Goal: Transaction & Acquisition: Purchase product/service

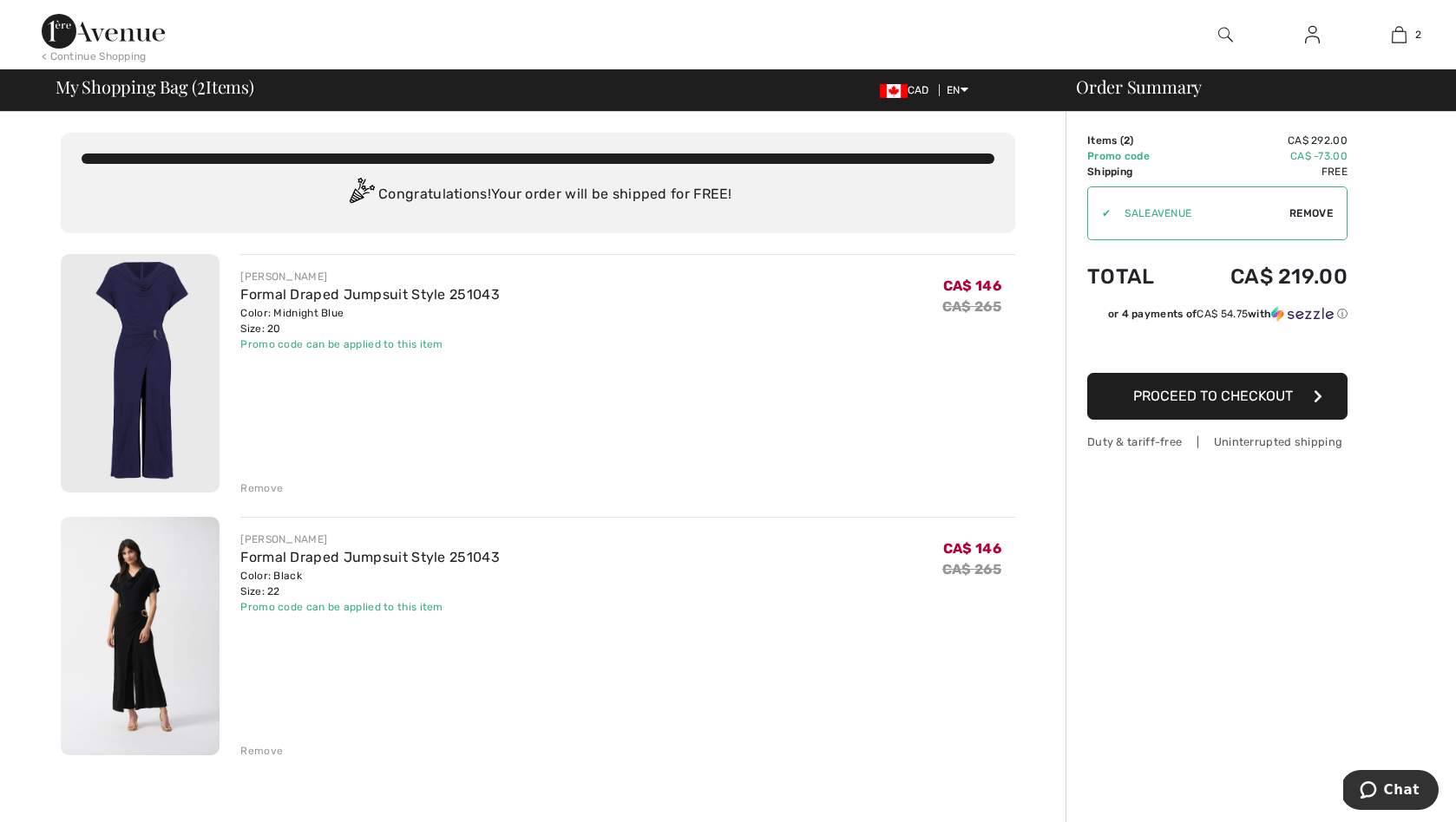
click at [262, 486] on div "Remove" at bounding box center [261, 488] width 42 height 16
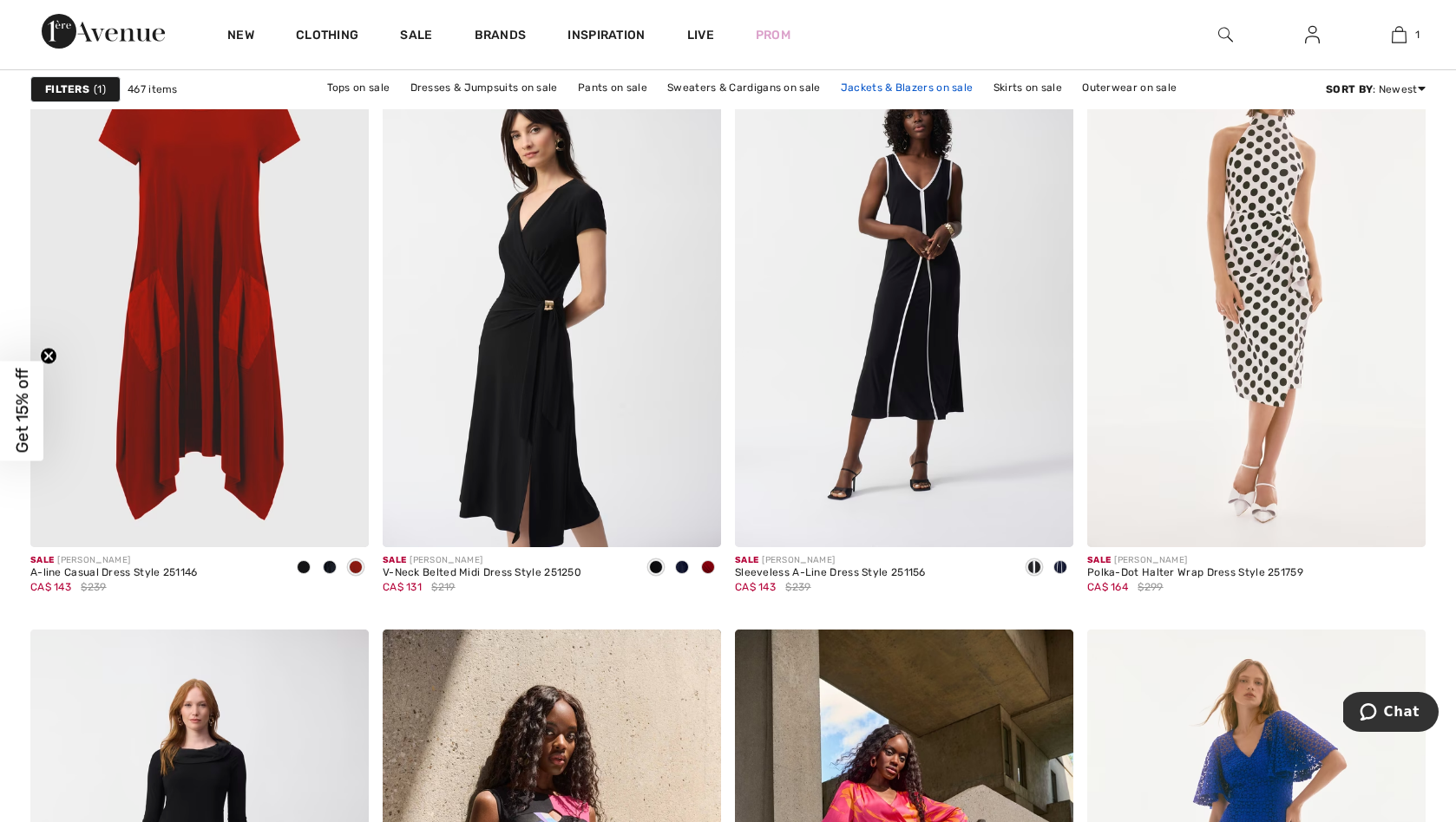
click at [898, 87] on link "Jackets & Blazers on sale" at bounding box center [907, 87] width 150 height 23
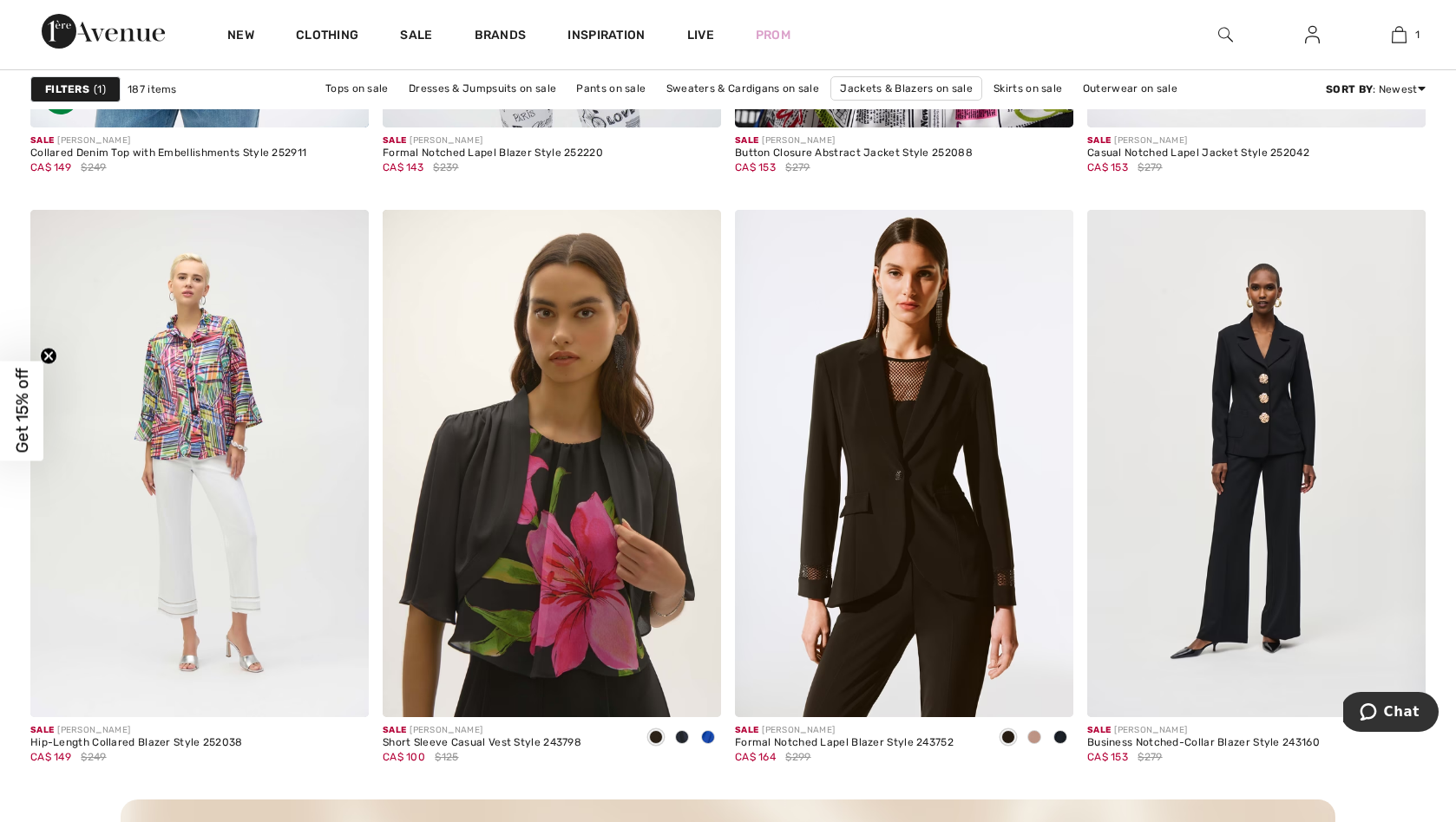
scroll to position [3912, 0]
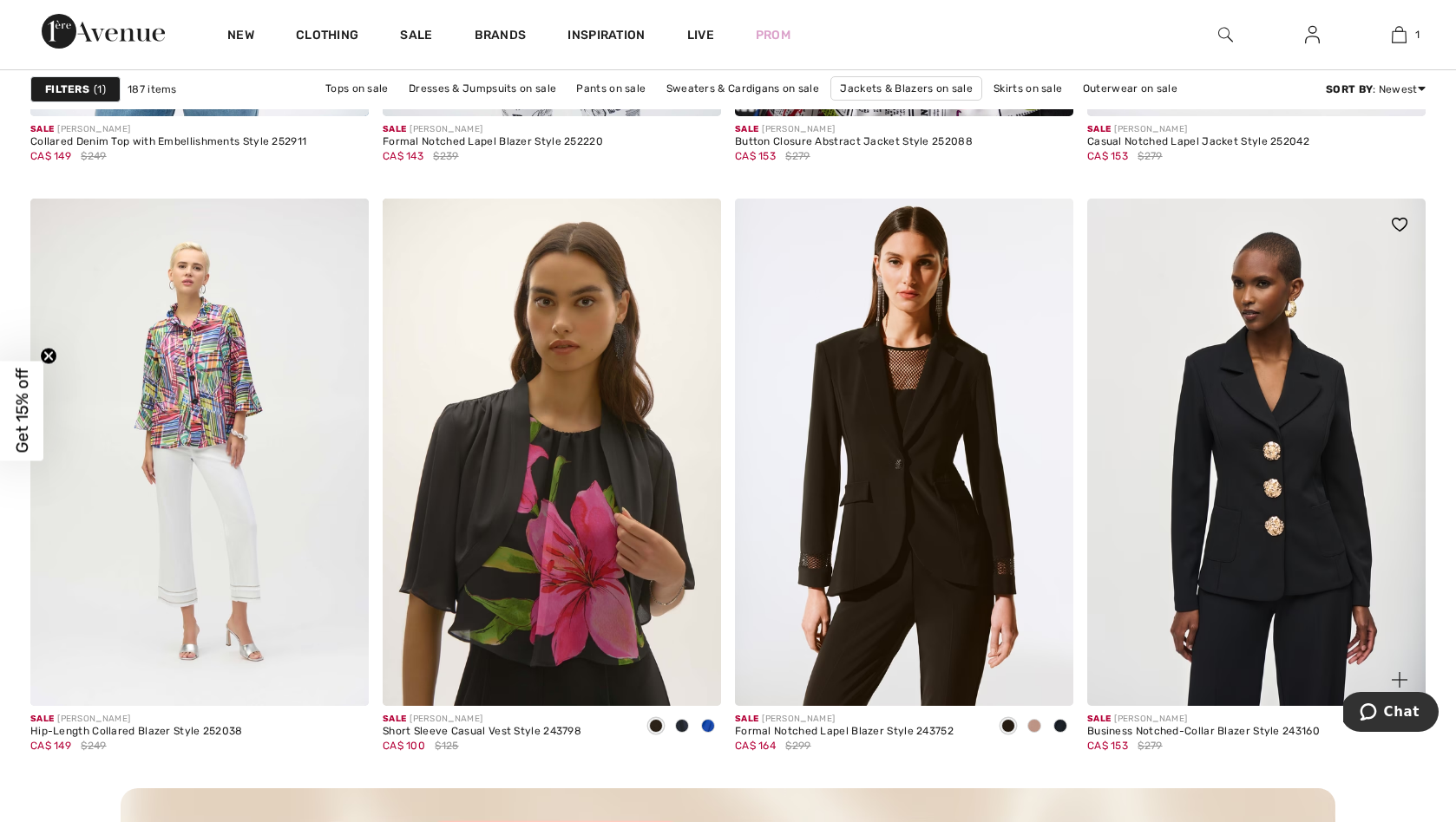
click at [1291, 458] on img at bounding box center [1257, 452] width 338 height 507
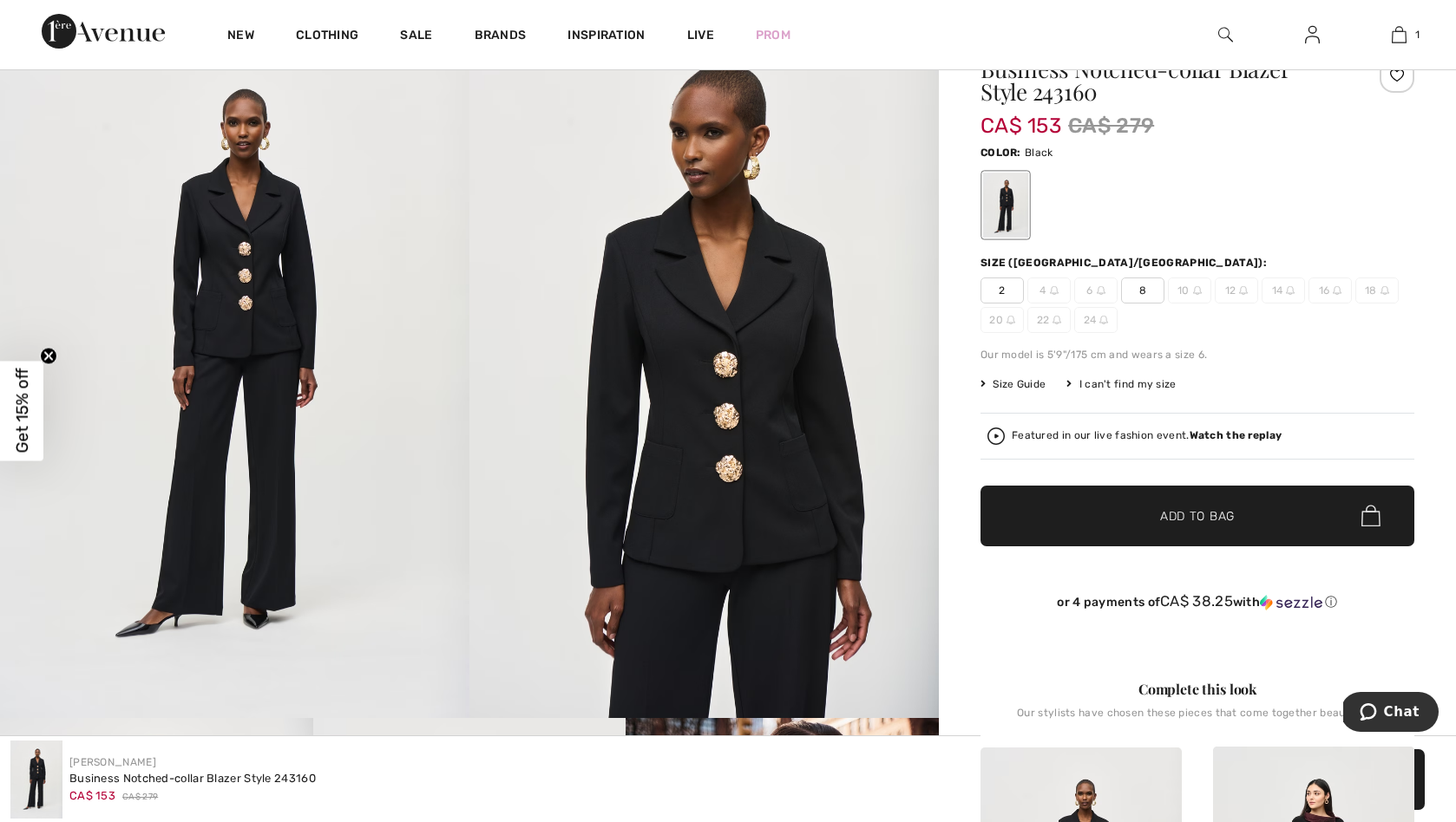
scroll to position [163, 0]
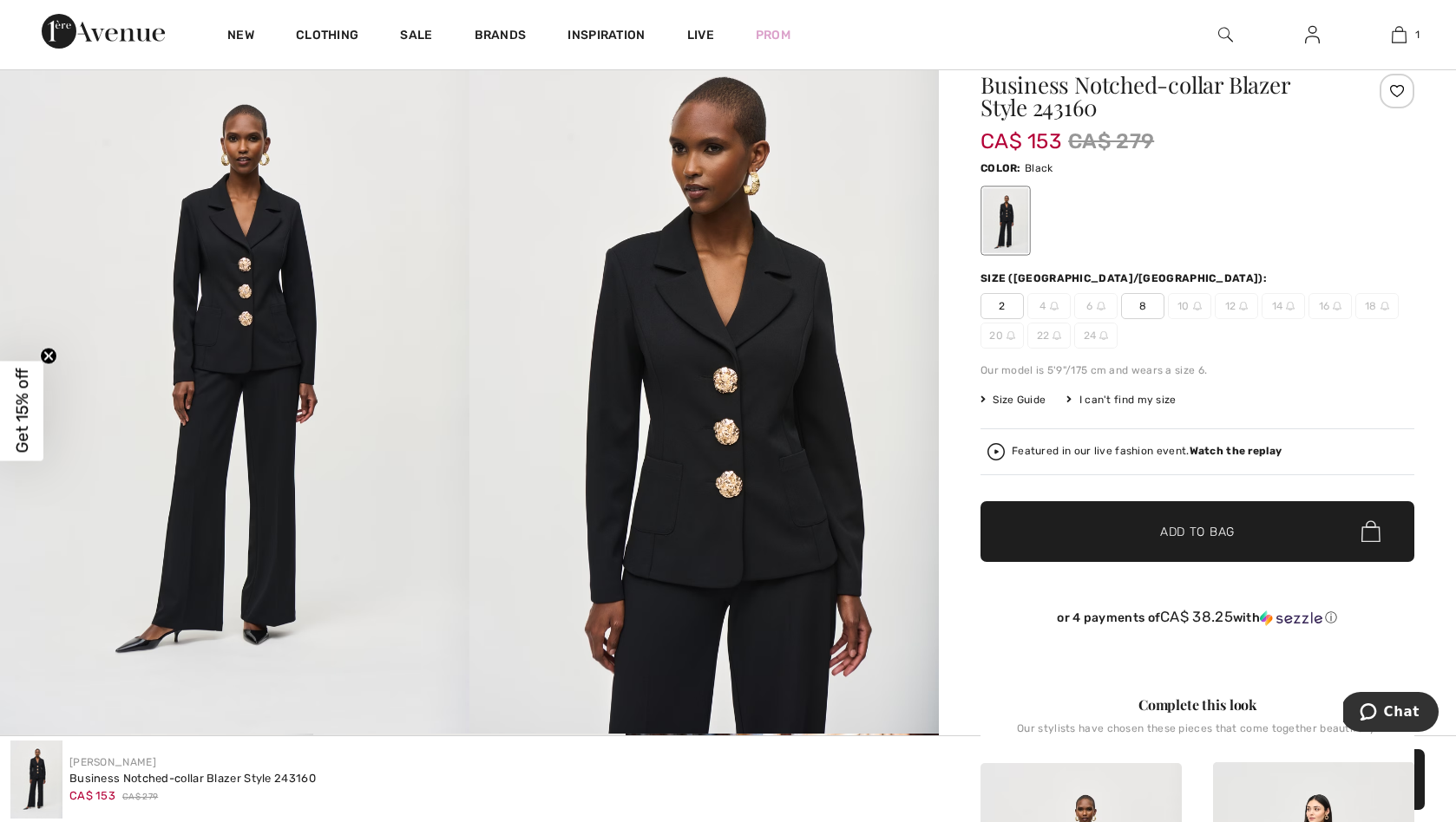
click at [997, 341] on span "20" at bounding box center [1002, 335] width 43 height 26
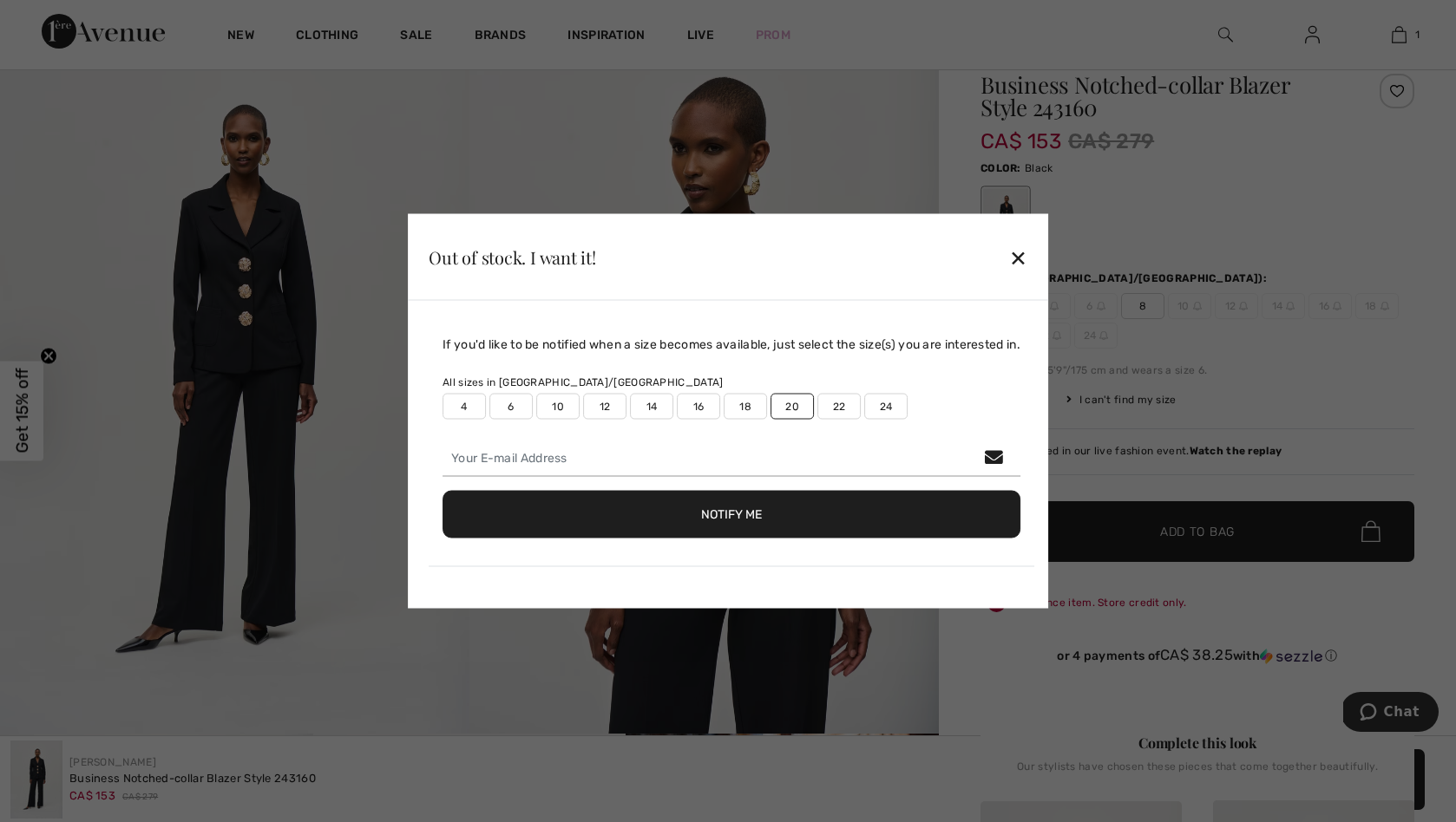
click at [1027, 255] on div "✕" at bounding box center [1018, 256] width 18 height 37
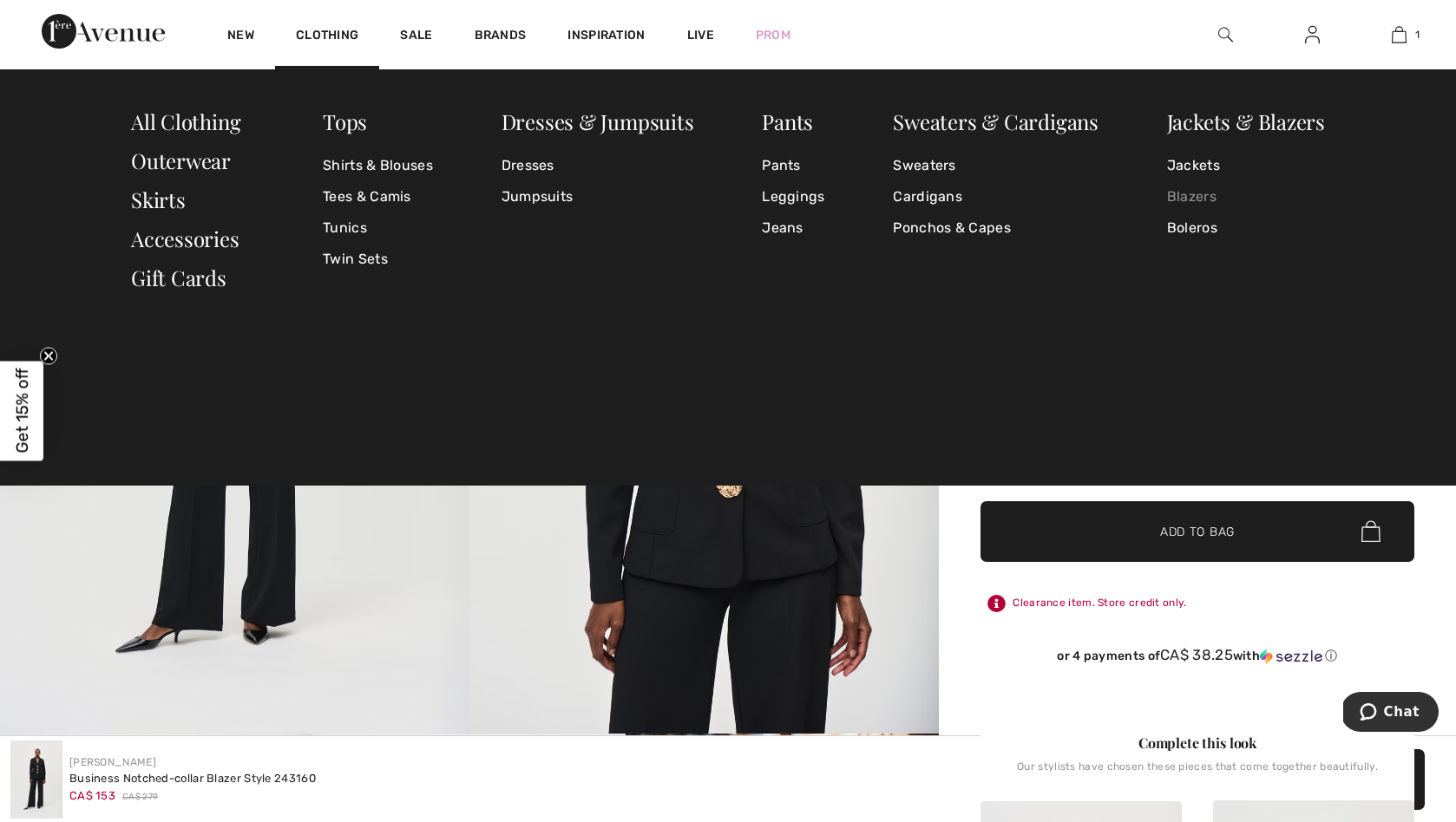
click at [1202, 200] on link "Blazers" at bounding box center [1246, 196] width 158 height 31
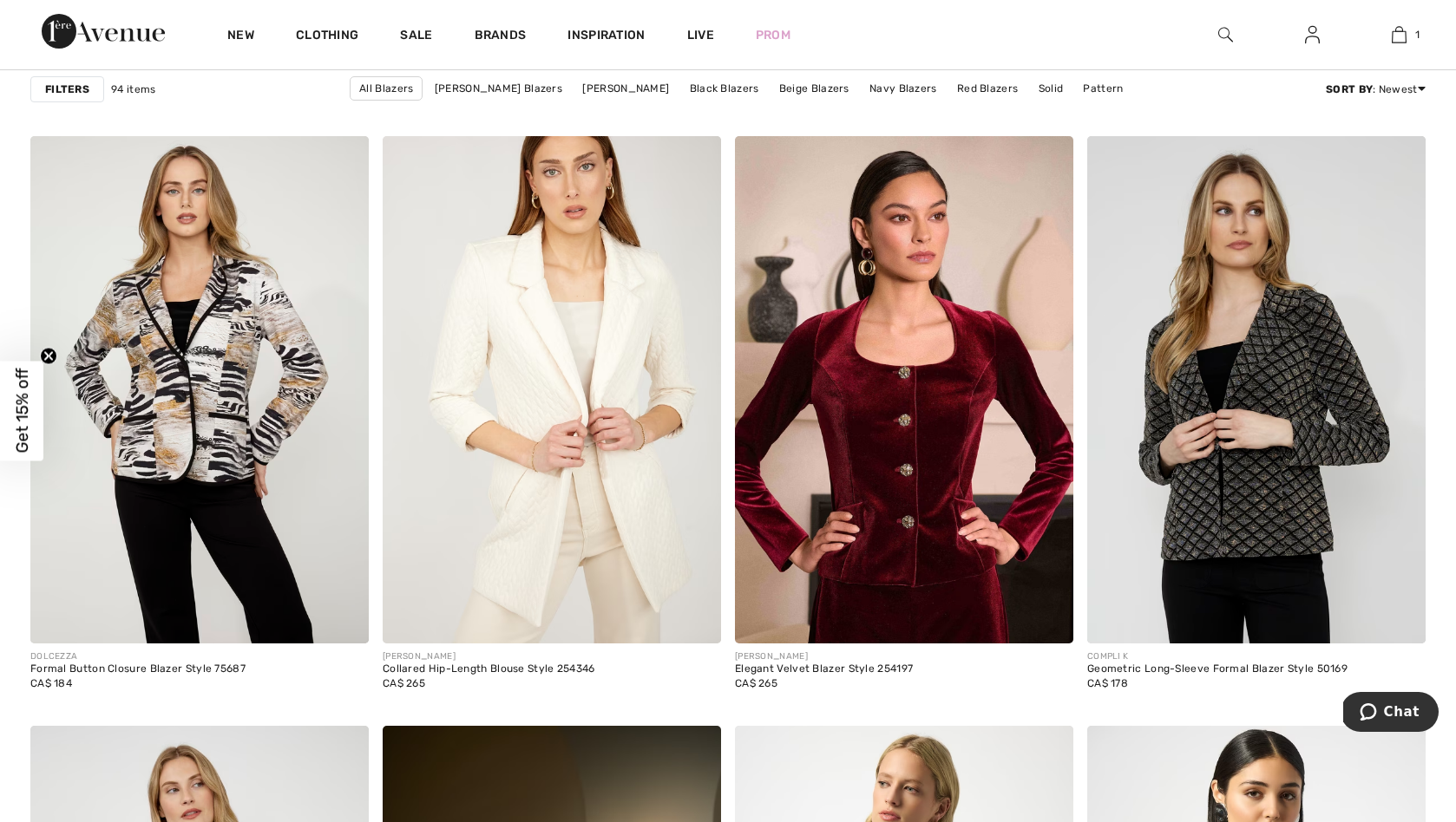
scroll to position [2799, 0]
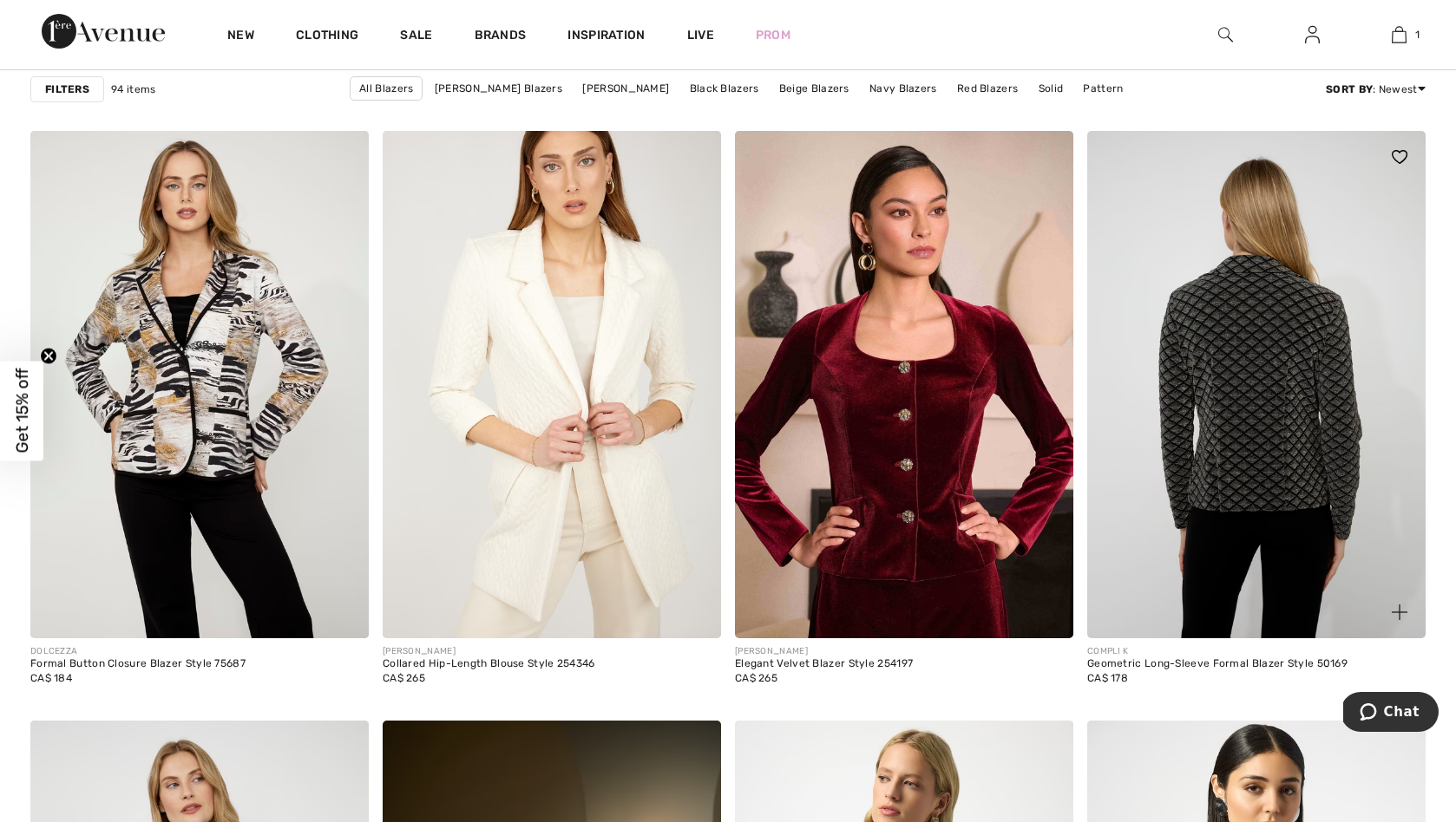
click at [1265, 369] on img at bounding box center [1257, 384] width 338 height 507
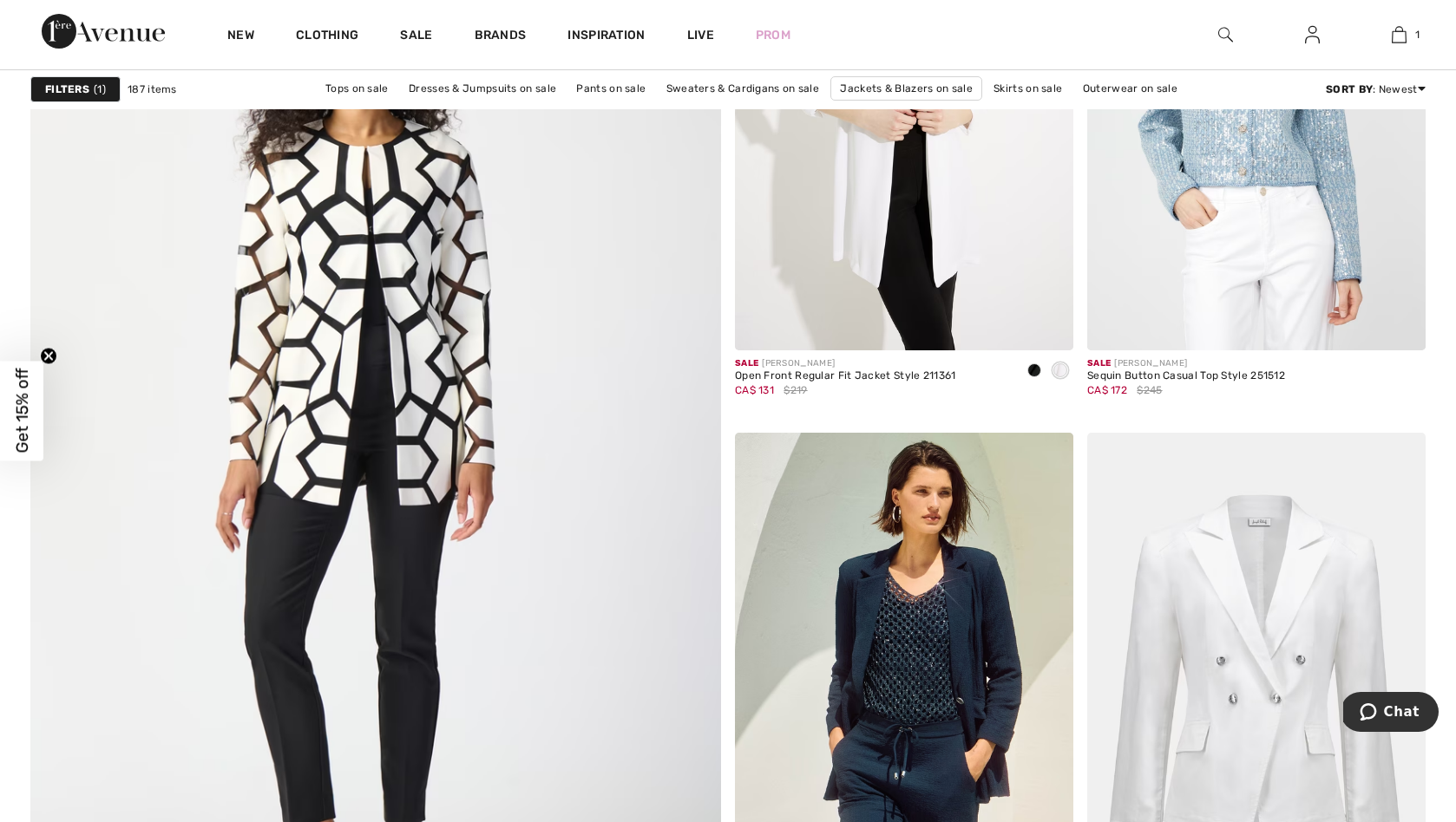
scroll to position [5108, 0]
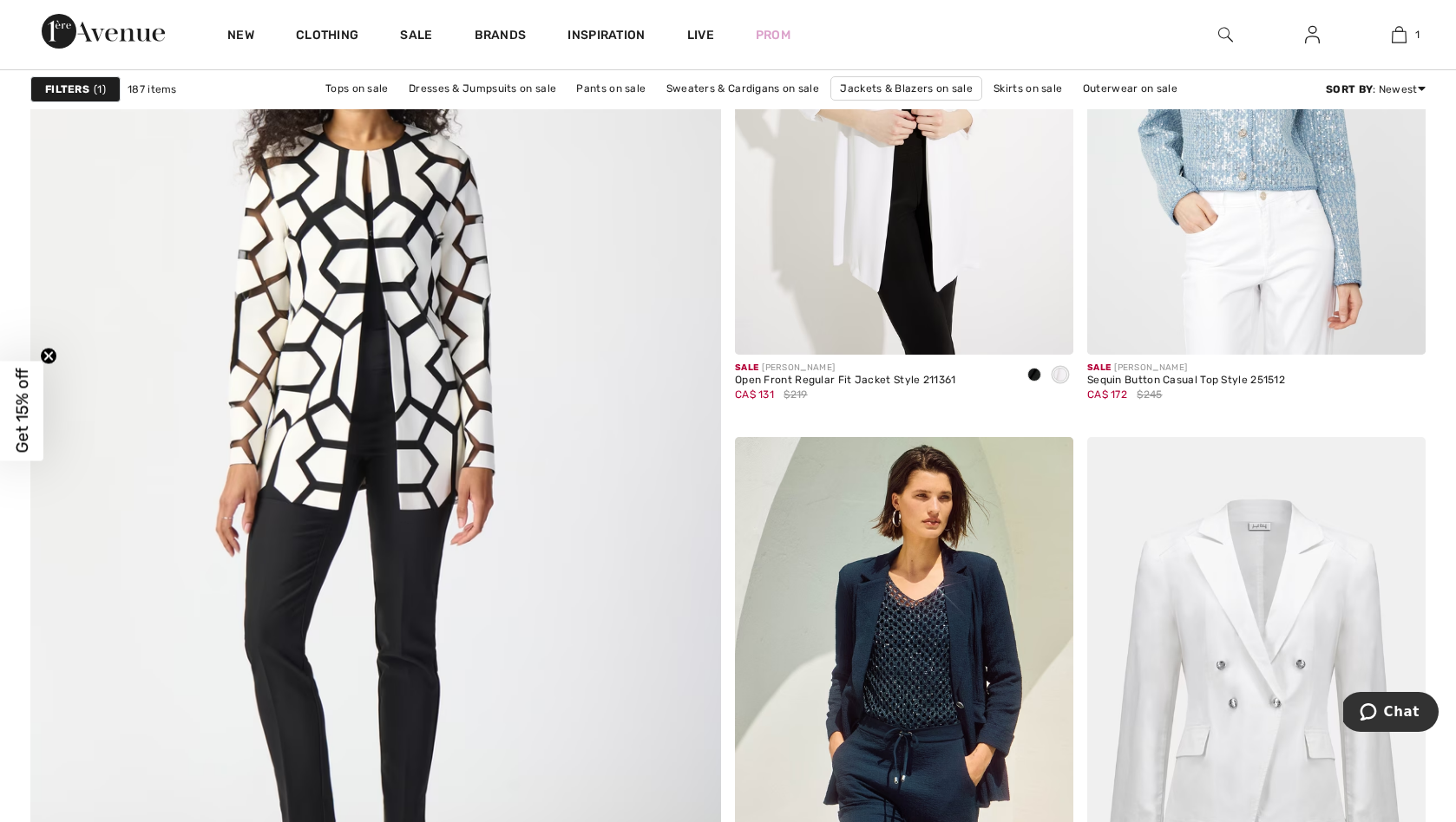
click at [418, 346] on img at bounding box center [375, 469] width 829 height 1243
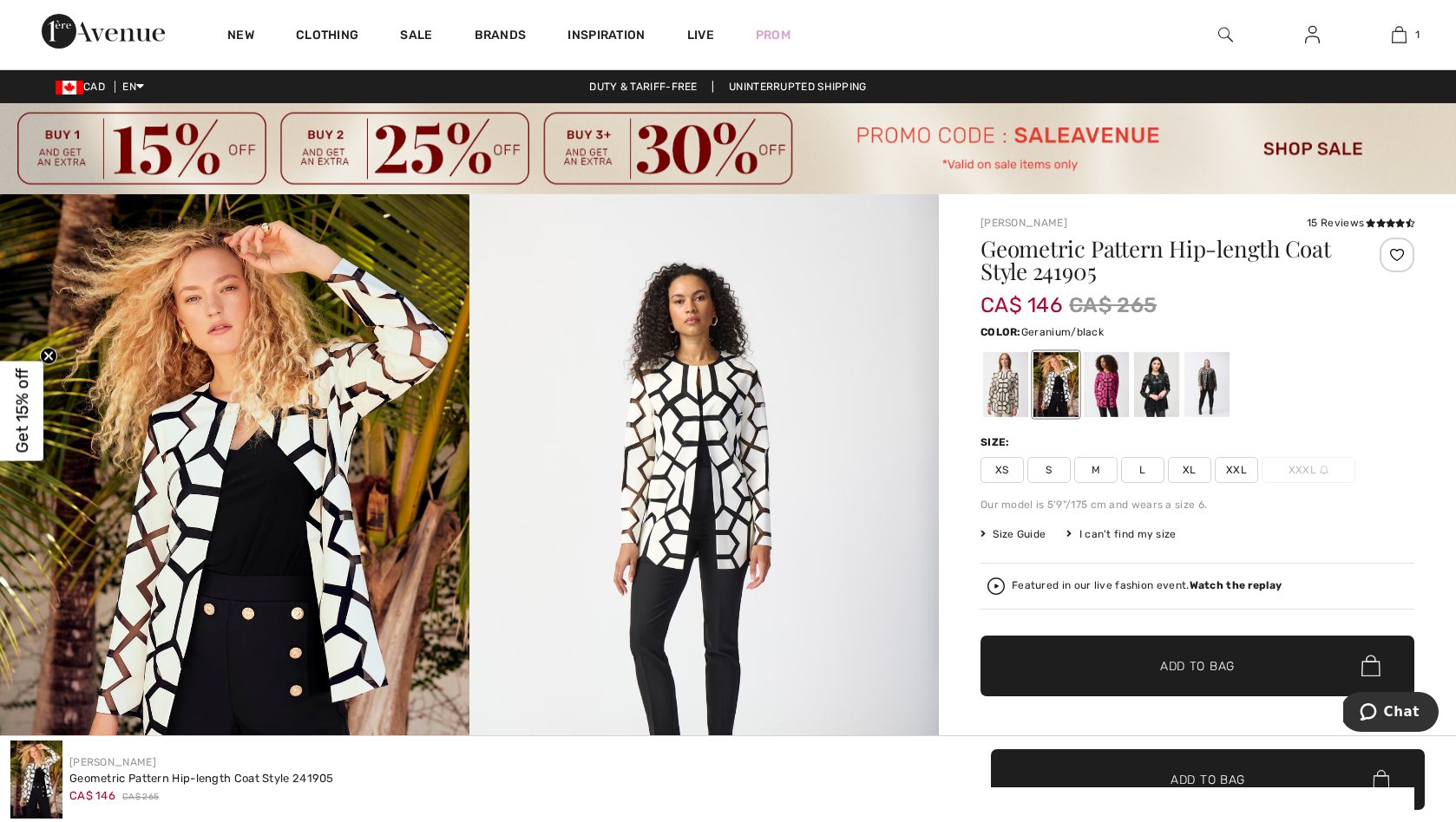
click at [1110, 378] on div at bounding box center [1106, 384] width 45 height 65
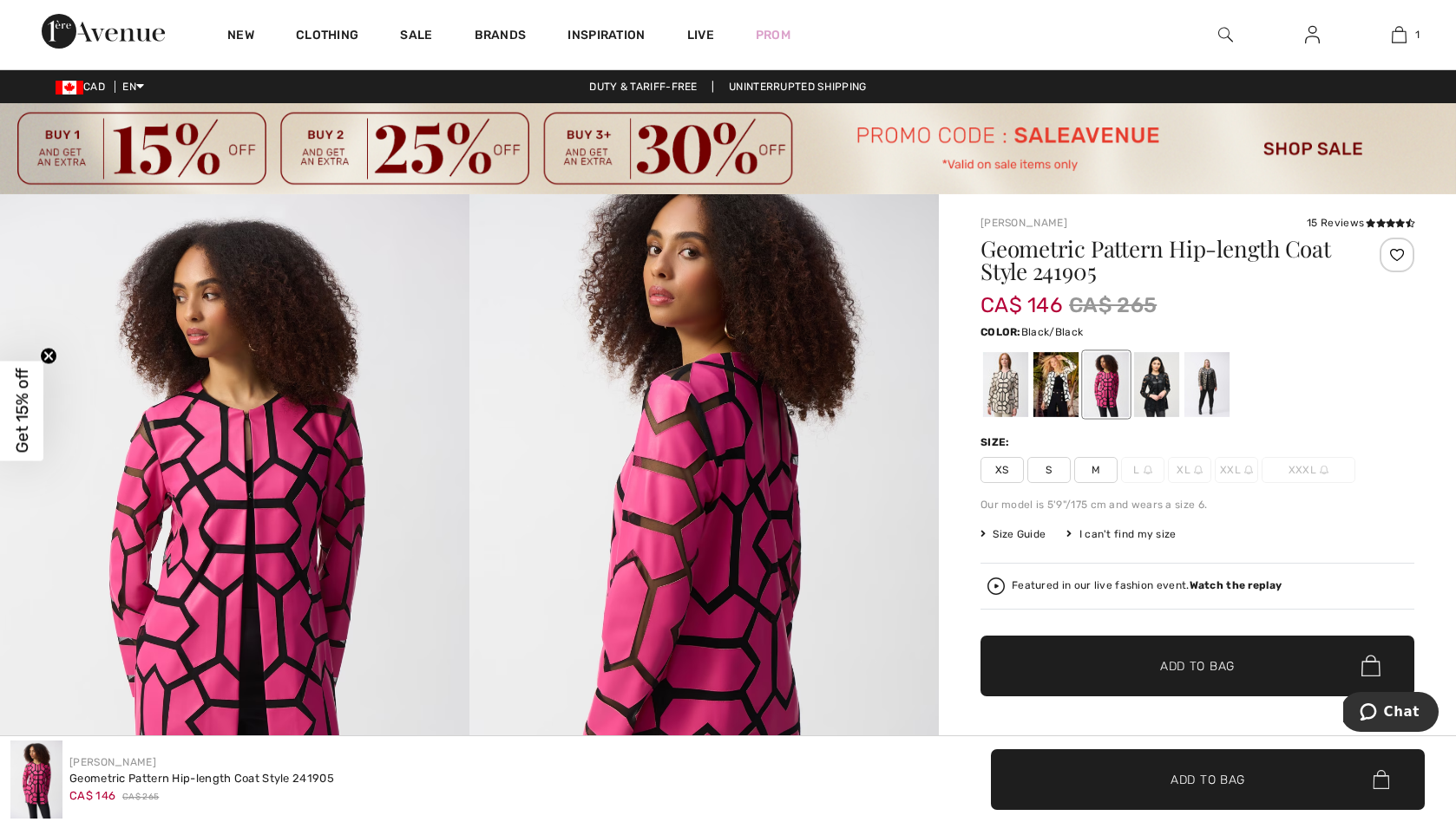
click at [1158, 380] on div at bounding box center [1157, 384] width 45 height 65
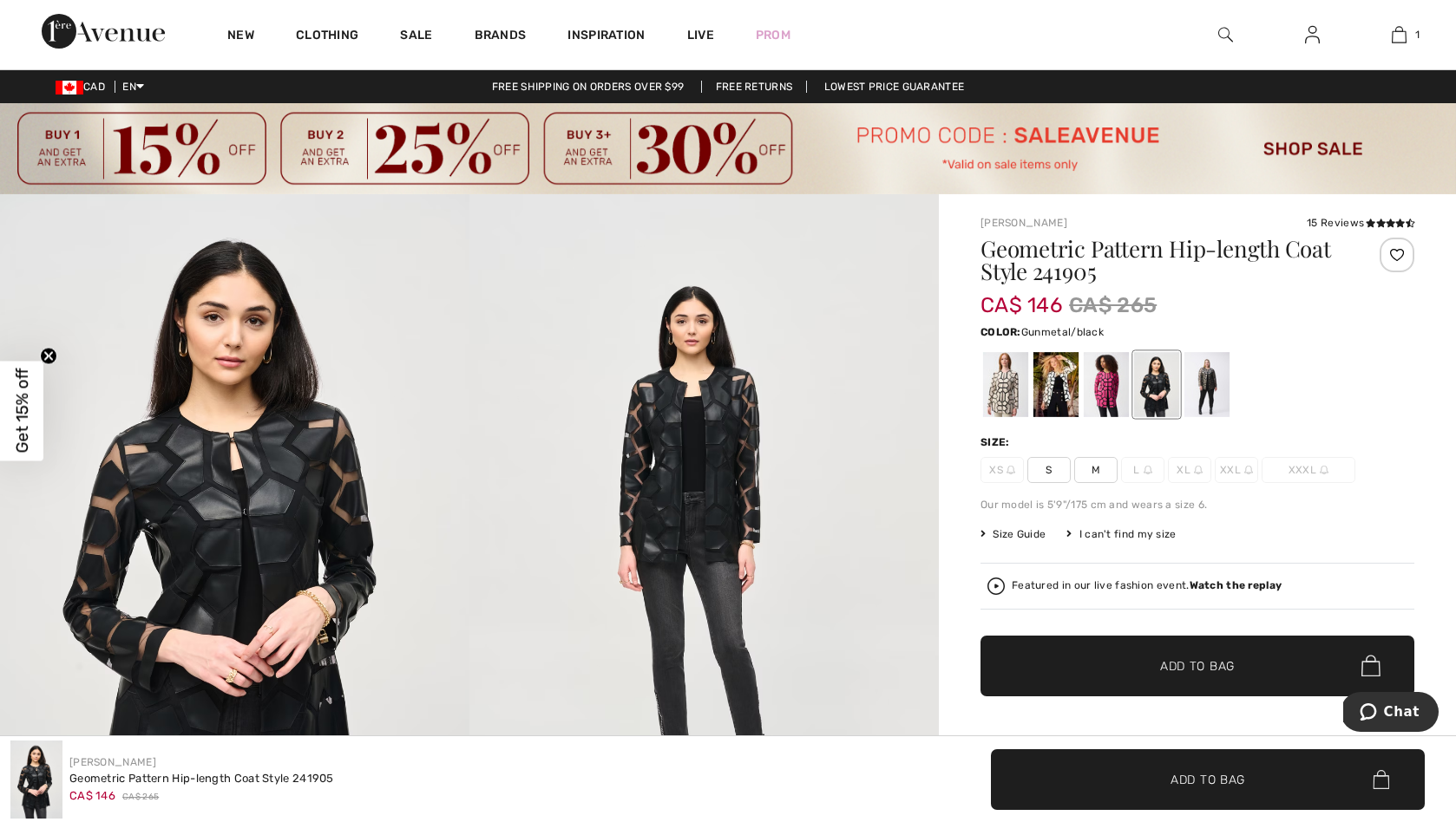
click at [1204, 374] on div at bounding box center [1207, 384] width 45 height 65
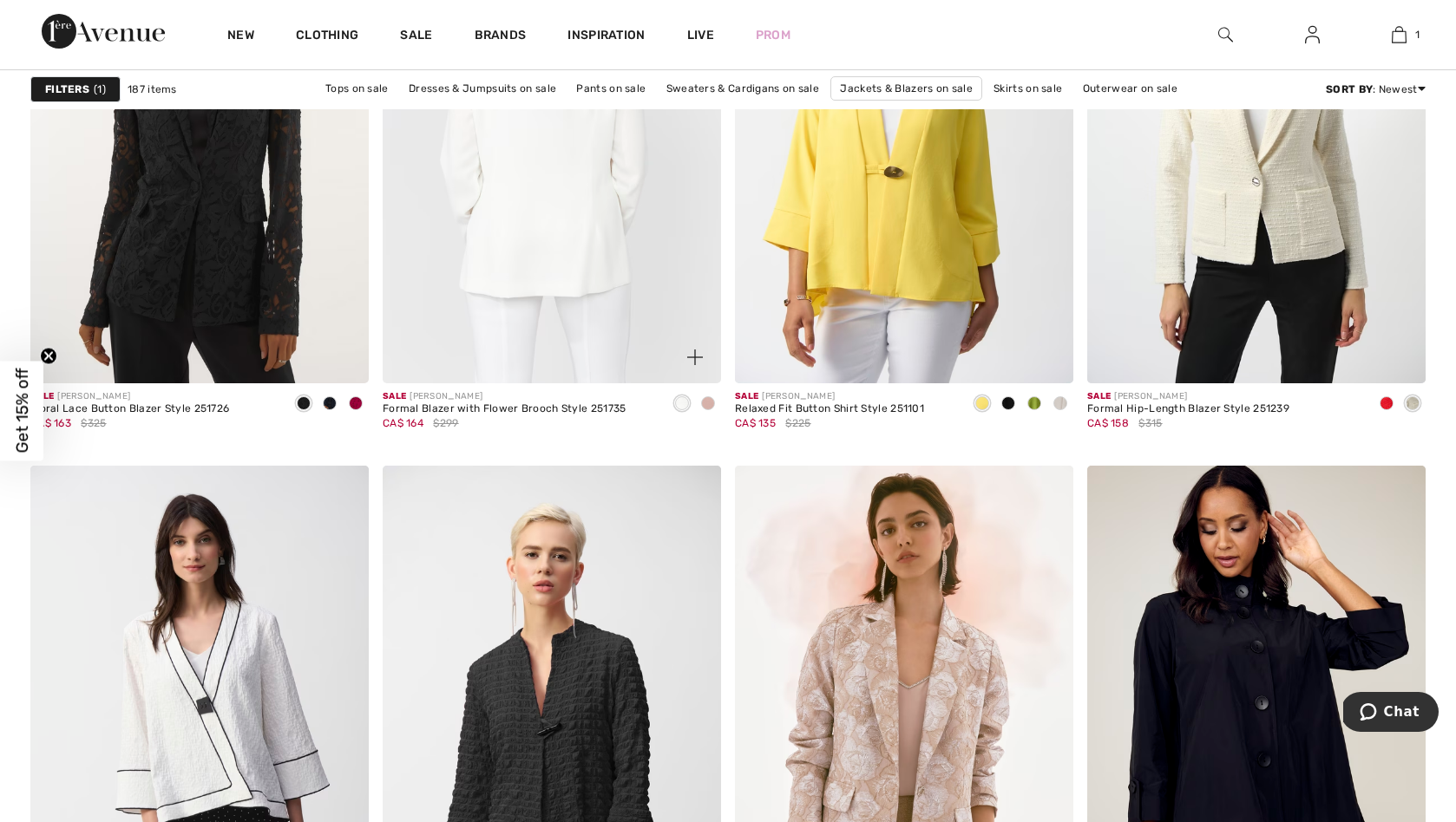
scroll to position [6257, 0]
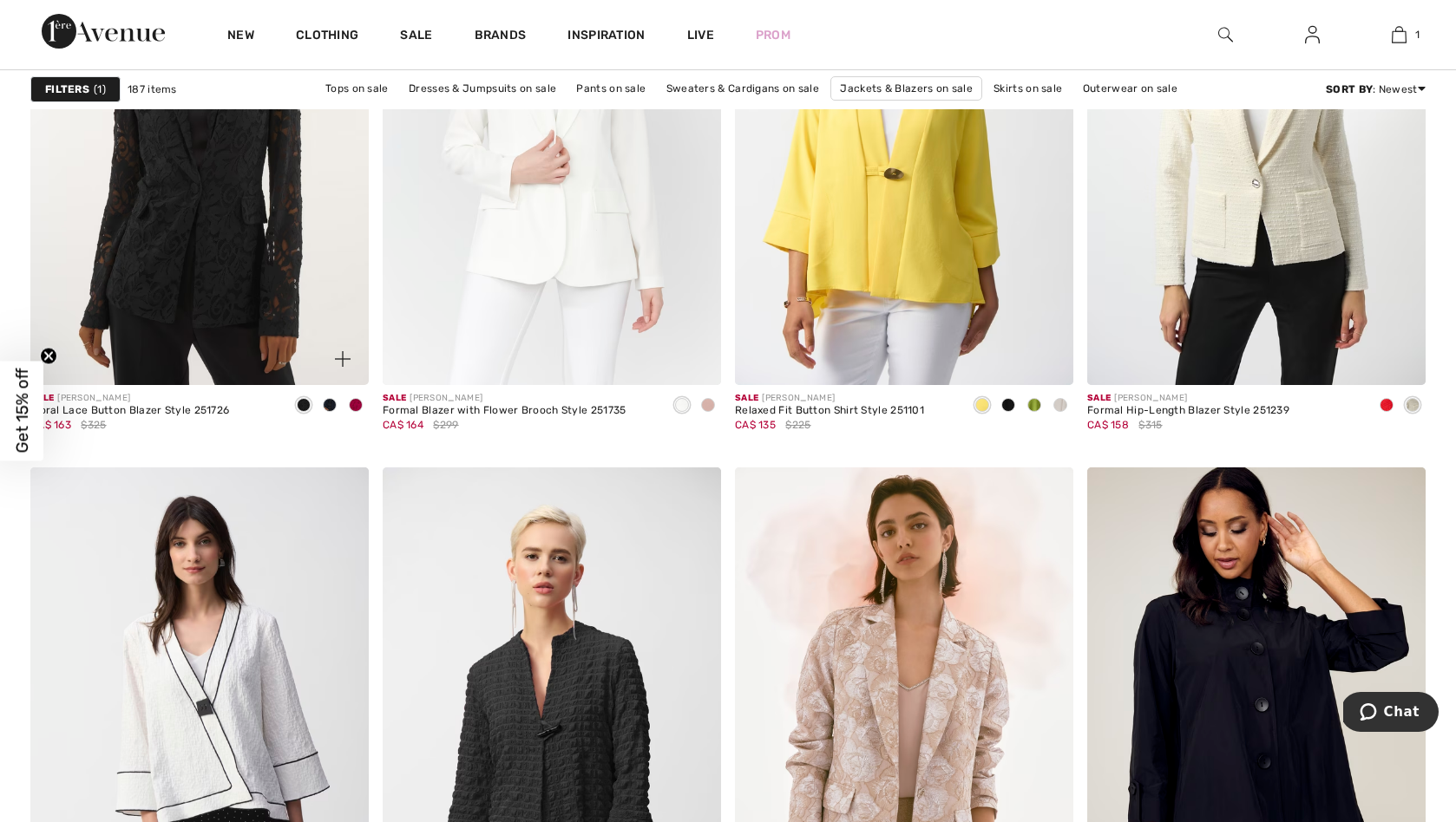
click at [223, 242] on img at bounding box center [199, 132] width 338 height 507
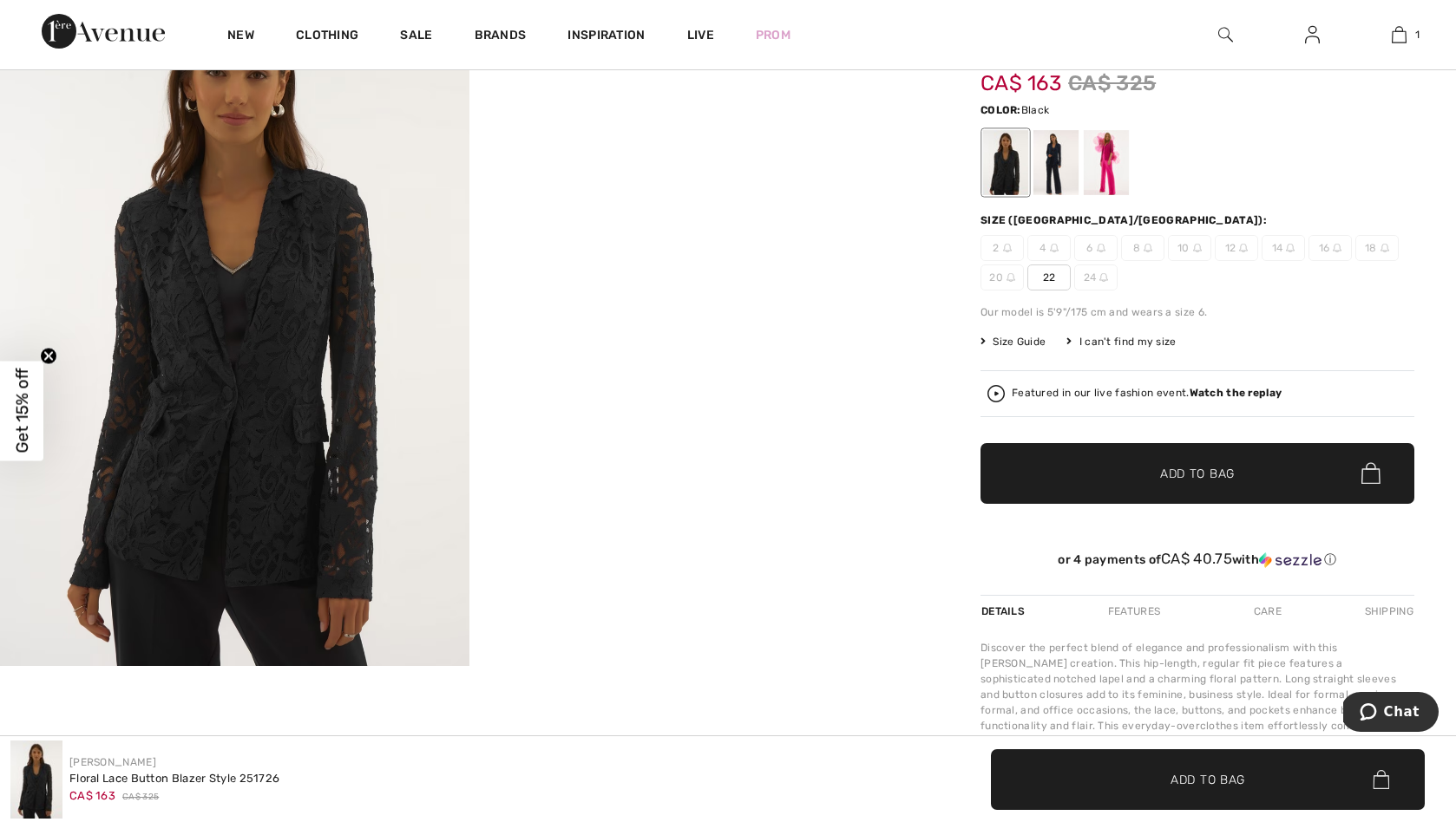
scroll to position [230, 0]
click at [1009, 155] on div at bounding box center [1006, 163] width 45 height 65
click at [1055, 155] on div at bounding box center [1057, 163] width 45 height 65
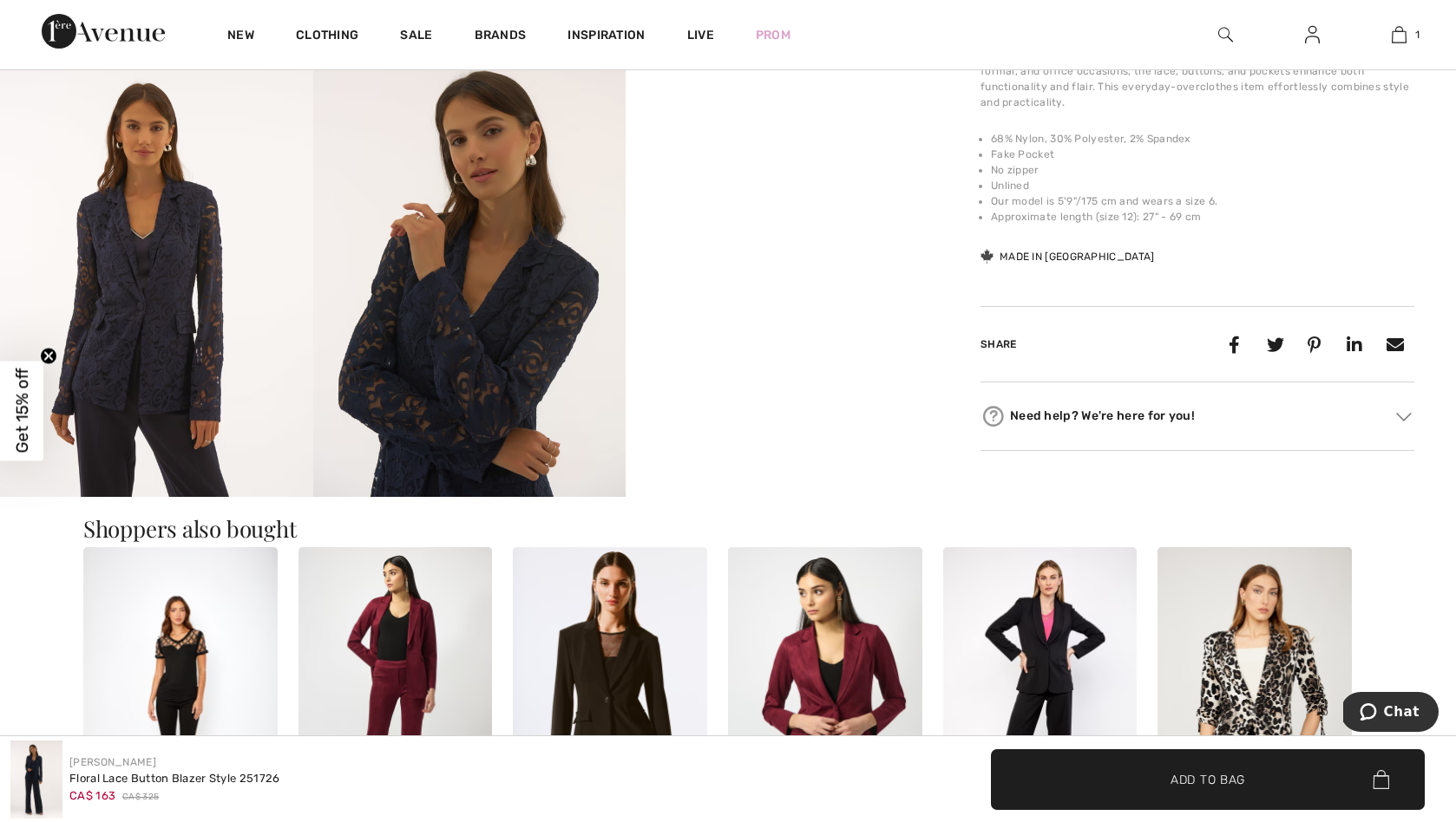
scroll to position [876, 0]
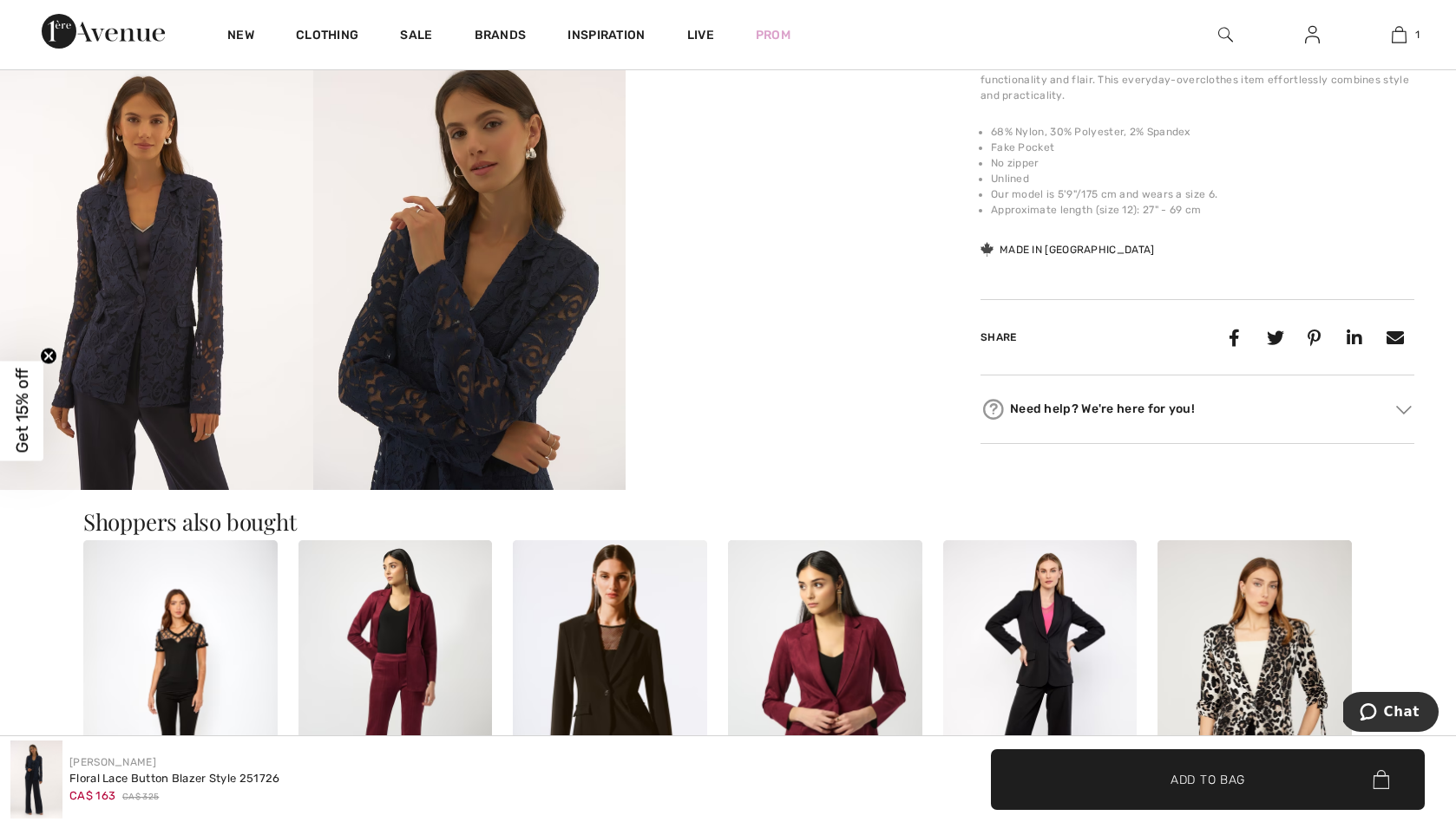
click at [175, 315] on img at bounding box center [156, 255] width 313 height 469
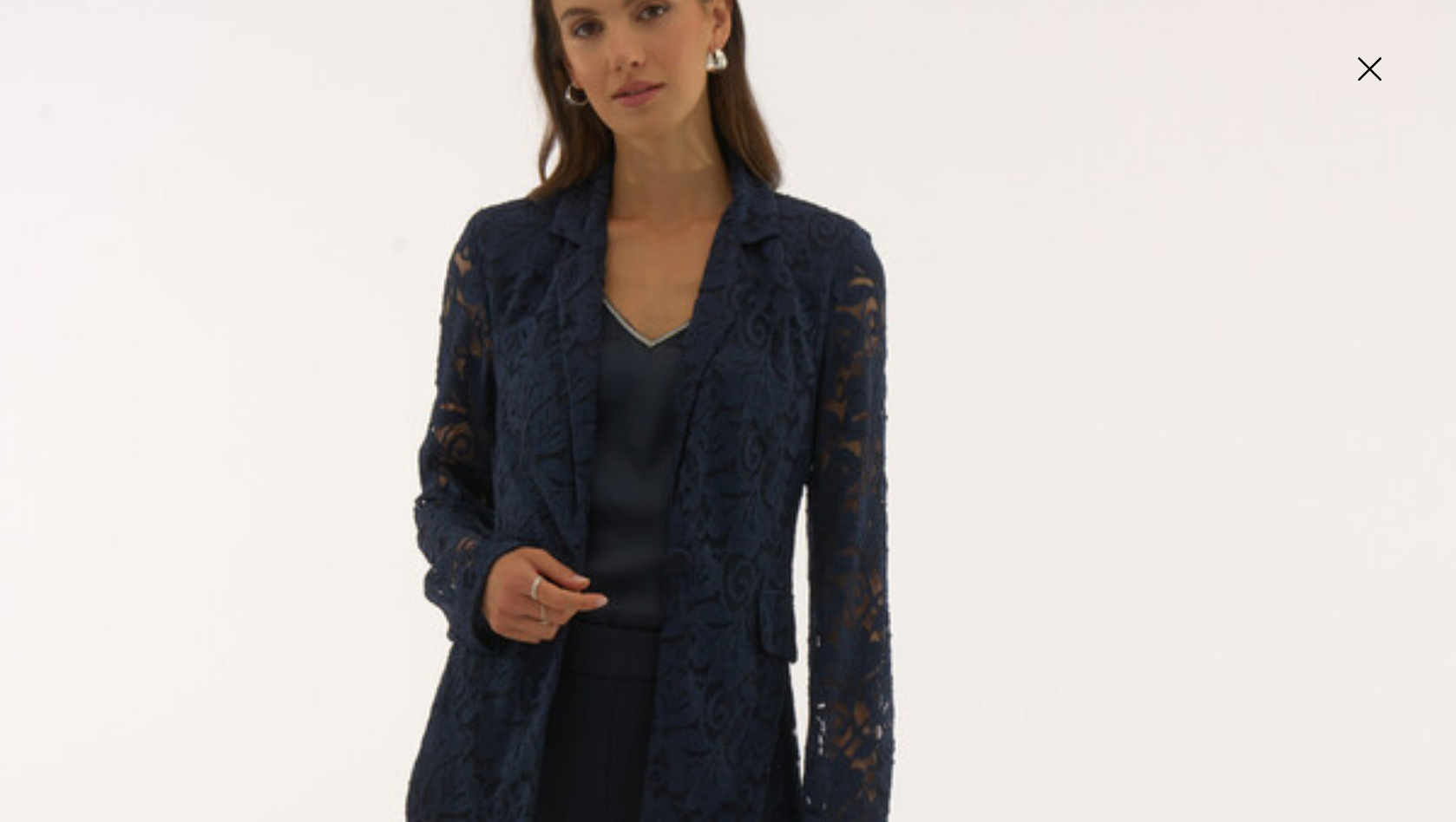
scroll to position [200, 0]
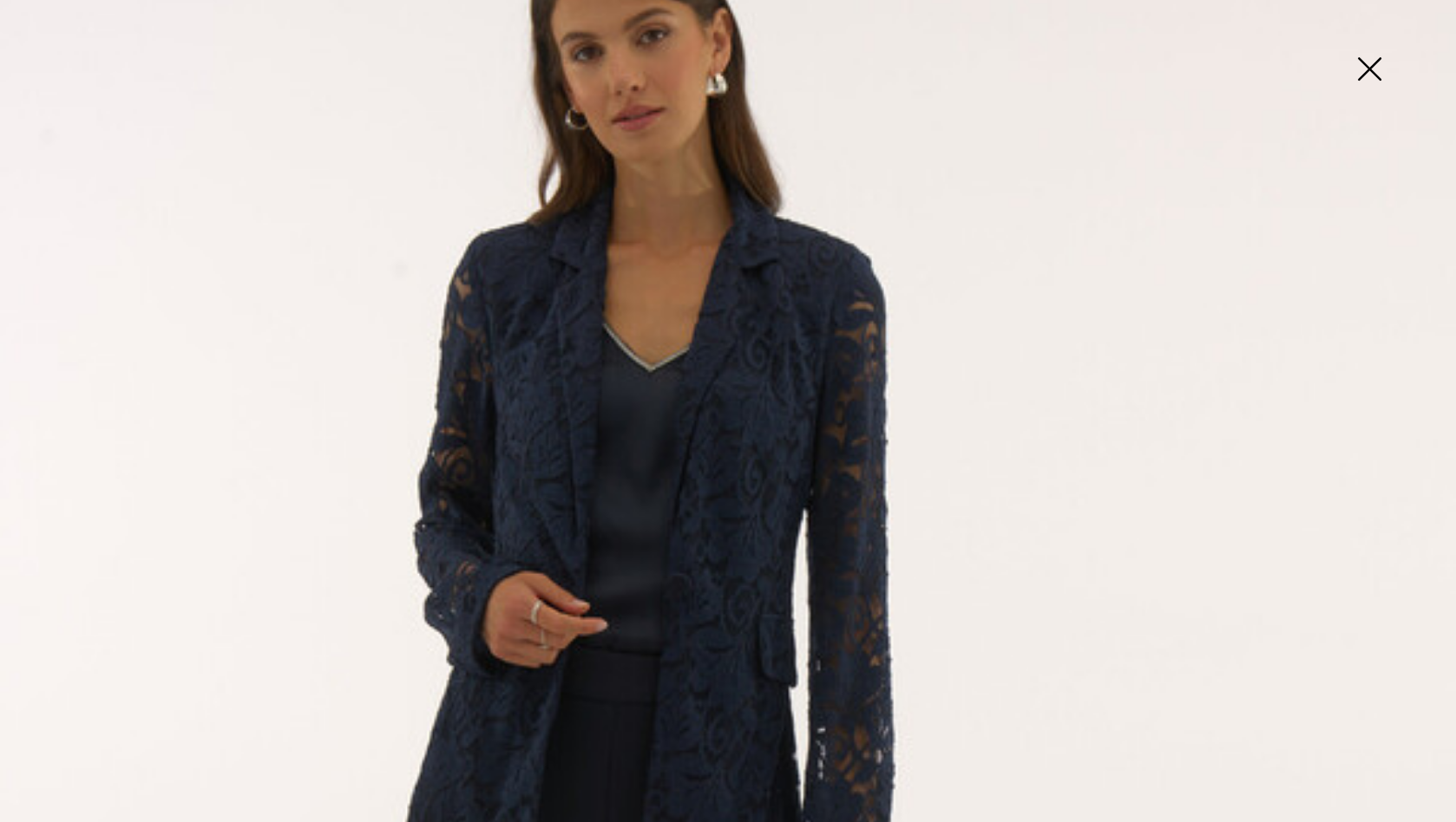
click at [1366, 66] on img at bounding box center [1370, 70] width 86 height 89
